Goal: Navigation & Orientation: Find specific page/section

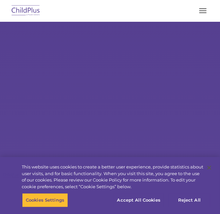
select select "MEDIUM"
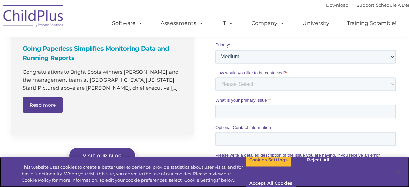
scroll to position [531, 0]
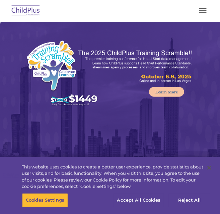
select select "MEDIUM"
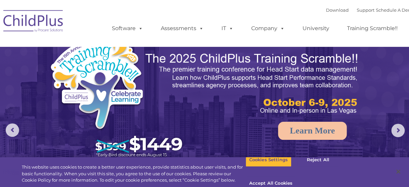
click at [48, 24] on img at bounding box center [33, 22] width 67 height 34
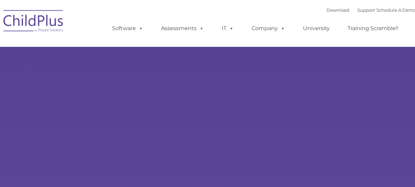
type input ""
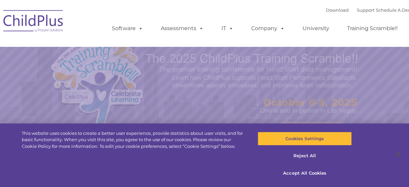
select select "MEDIUM"
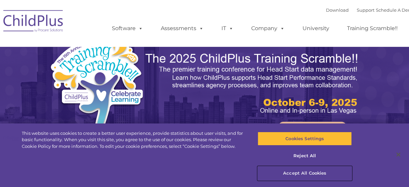
click at [307, 175] on button "Accept All Cookies" at bounding box center [305, 174] width 94 height 14
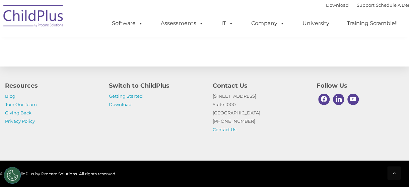
scroll to position [823, 0]
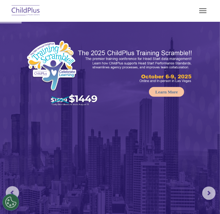
select select "MEDIUM"
click at [203, 11] on button "button" at bounding box center [203, 10] width 14 height 11
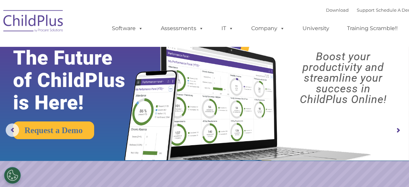
click at [61, 25] on img at bounding box center [33, 22] width 67 height 34
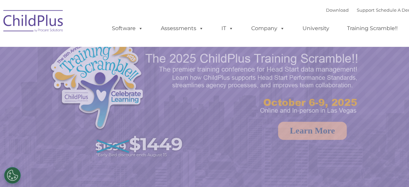
select select "MEDIUM"
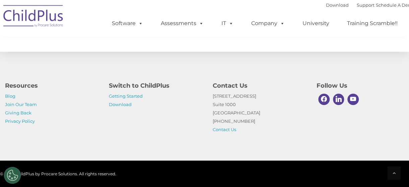
scroll to position [813, 0]
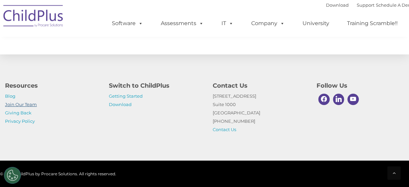
click at [26, 104] on link "Join Our Team" at bounding box center [21, 104] width 32 height 5
